Goal: Task Accomplishment & Management: Use online tool/utility

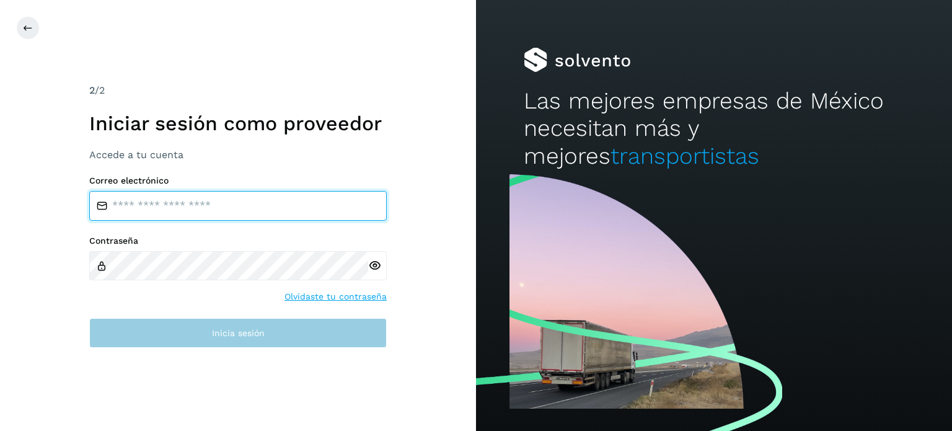
type input "**********"
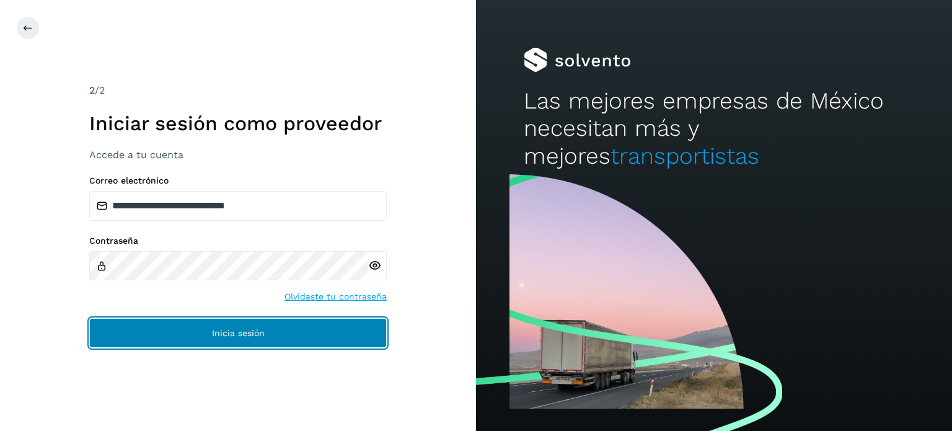
click at [326, 318] on button "Inicia sesión" at bounding box center [238, 333] width 298 height 30
click at [369, 334] on button "Inicia sesión" at bounding box center [238, 333] width 298 height 30
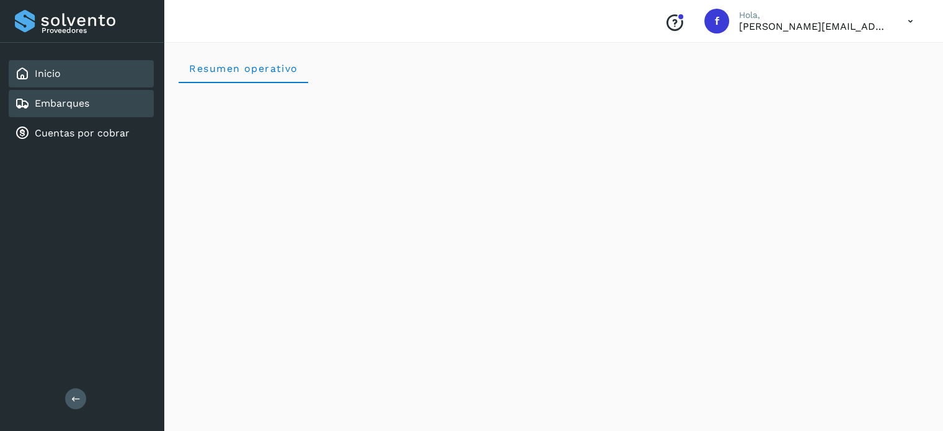
click at [99, 104] on div "Embarques" at bounding box center [81, 103] width 145 height 27
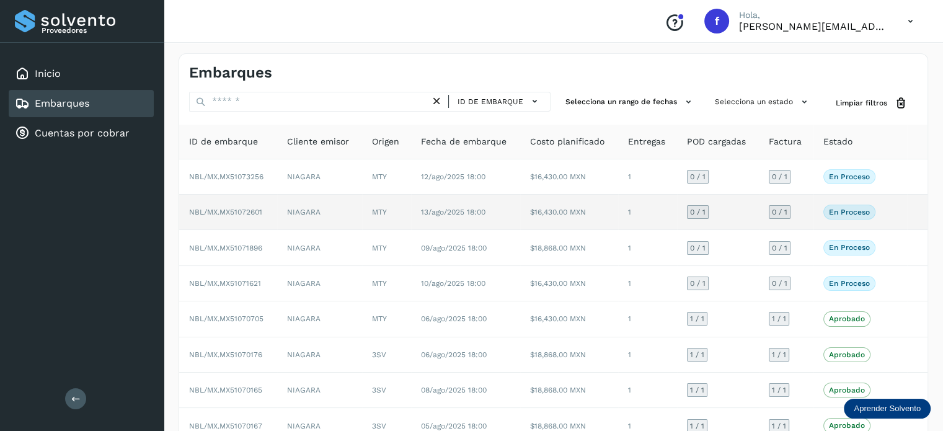
click at [245, 214] on span "NBL/MX.MX51072601" at bounding box center [225, 212] width 73 height 9
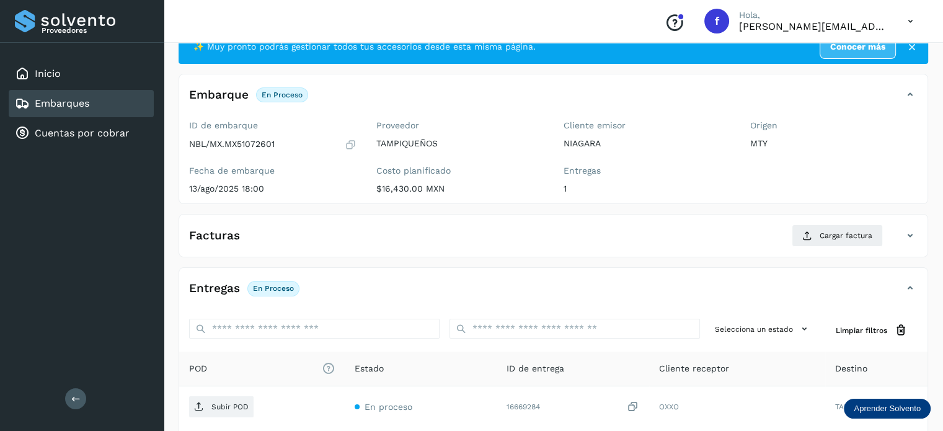
scroll to position [62, 0]
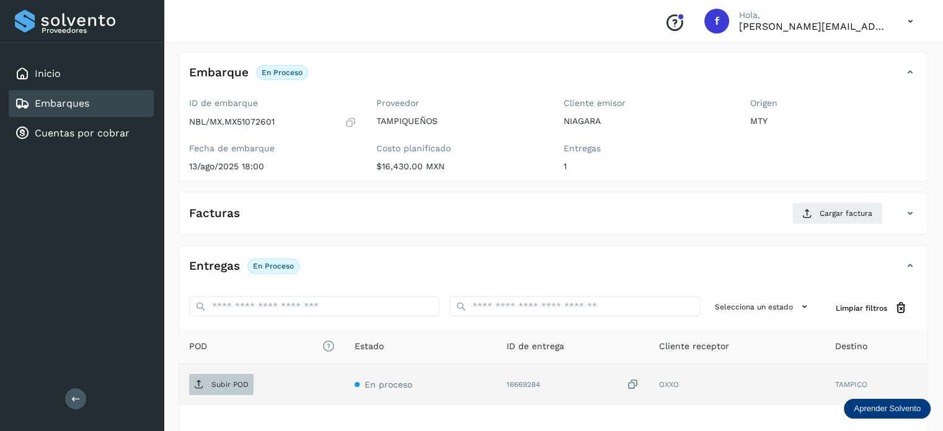
click at [205, 386] on span "Subir POD" at bounding box center [221, 384] width 64 height 20
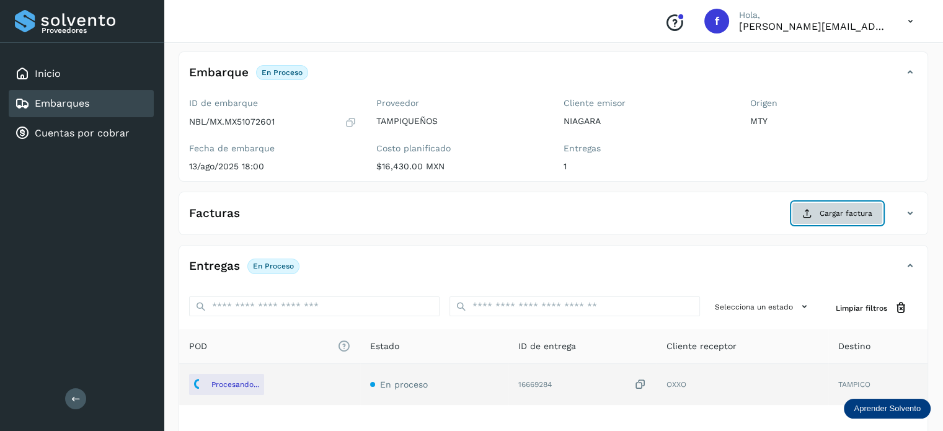
click at [818, 213] on button "Cargar factura" at bounding box center [837, 213] width 91 height 22
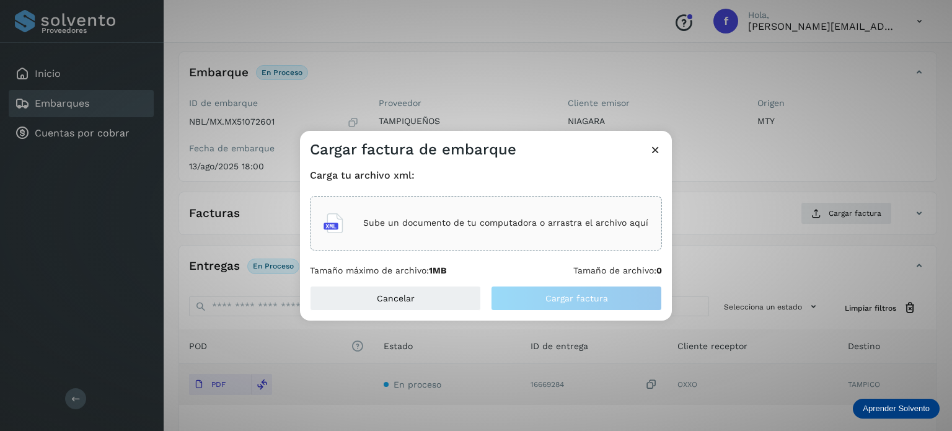
click at [541, 210] on div "Sube un documento de tu computadora o arrastra el archivo aquí" at bounding box center [486, 222] width 325 height 33
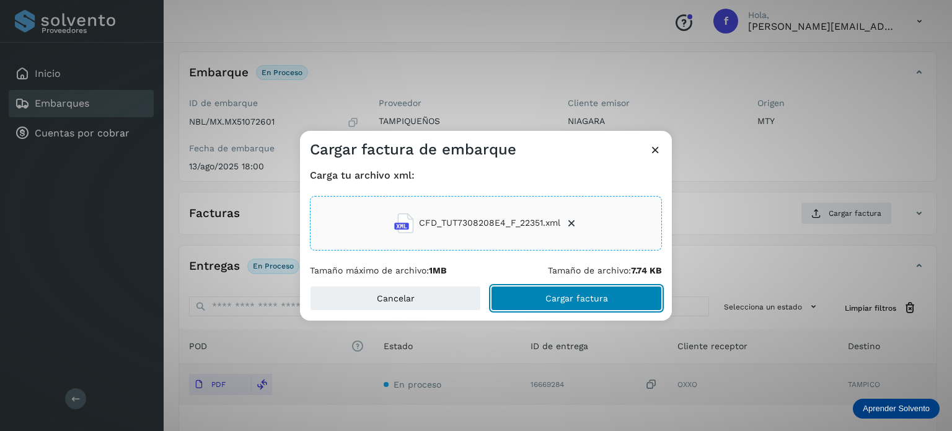
click at [584, 305] on button "Cargar factura" at bounding box center [576, 298] width 171 height 25
